Goal: Task Accomplishment & Management: Use online tool/utility

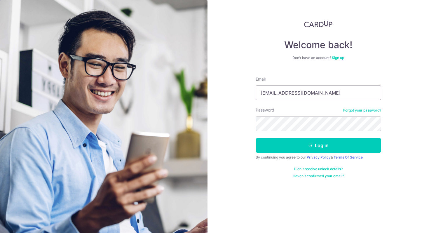
type input "[EMAIL_ADDRESS][DOMAIN_NAME]"
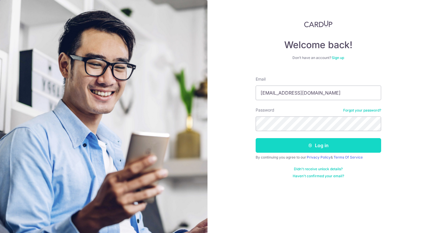
click at [271, 146] on button "Log in" at bounding box center [319, 145] width 126 height 15
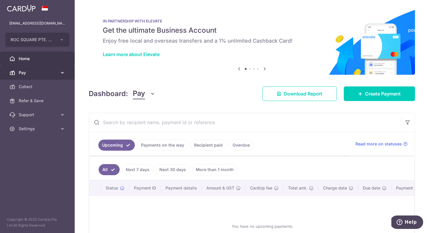
click at [27, 70] on span "Pay" at bounding box center [38, 73] width 39 height 6
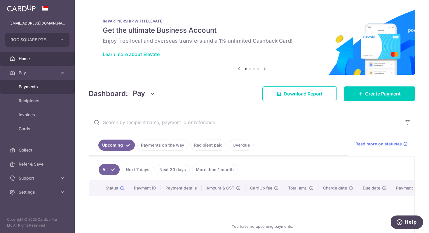
click at [36, 85] on span "Payments" at bounding box center [38, 87] width 39 height 6
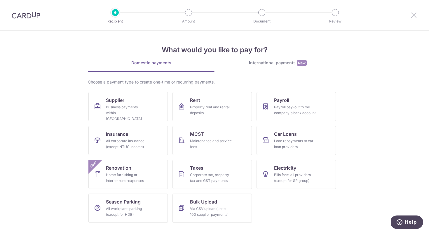
click at [415, 16] on icon at bounding box center [414, 14] width 7 height 7
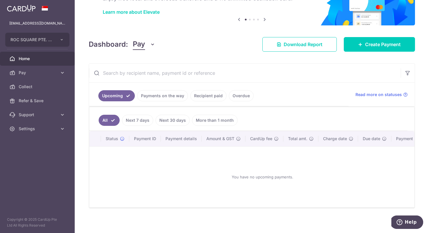
scroll to position [45, 0]
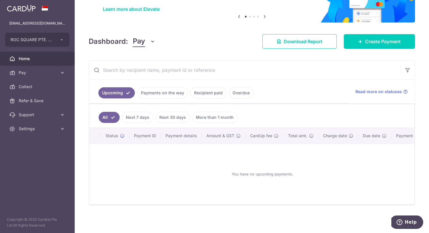
click at [179, 116] on link "Next 30 days" at bounding box center [173, 117] width 34 height 11
click at [211, 91] on link "Recipient paid" at bounding box center [208, 92] width 36 height 11
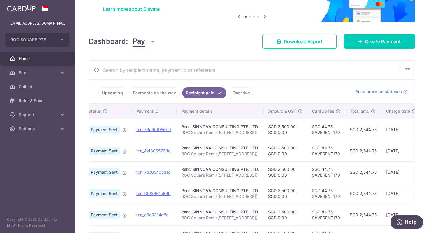
scroll to position [0, 0]
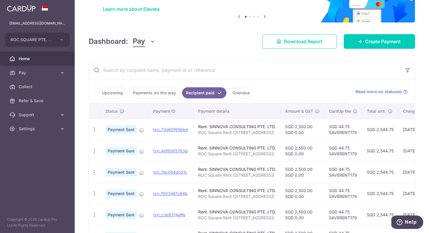
click at [116, 94] on link "Upcoming" at bounding box center [112, 92] width 28 height 11
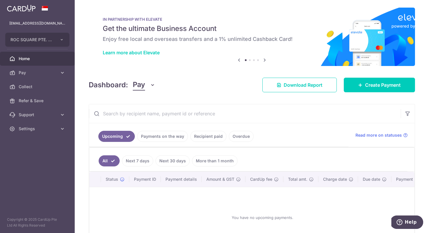
scroll to position [45, 0]
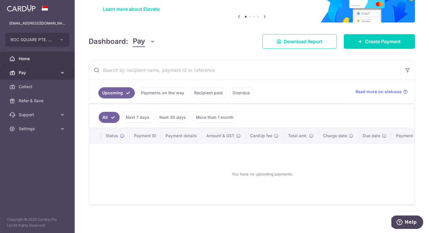
click at [26, 76] on link "Pay" at bounding box center [37, 73] width 75 height 14
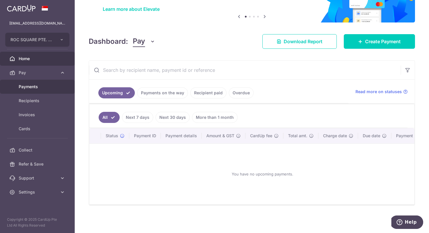
click at [26, 86] on span "Payments" at bounding box center [38, 87] width 39 height 6
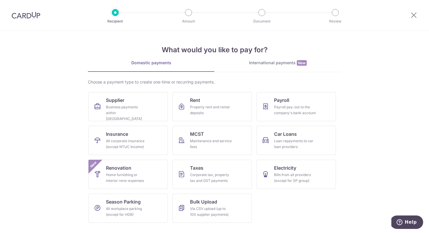
click at [26, 15] on img at bounding box center [26, 15] width 29 height 7
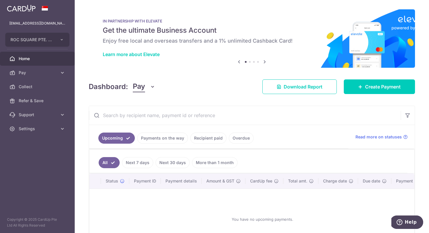
click at [210, 77] on div "Dashboard: Pay Pay Collect Download Report Create Payment" at bounding box center [252, 85] width 327 height 17
click at [220, 87] on div "Dashboard: Pay Pay Collect Download Report Create Payment" at bounding box center [252, 85] width 327 height 17
